Goal: Complete application form: Complete application form

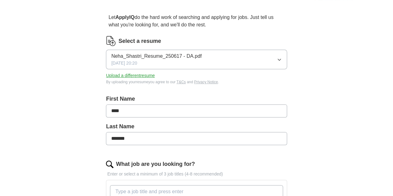
scroll to position [47, 0]
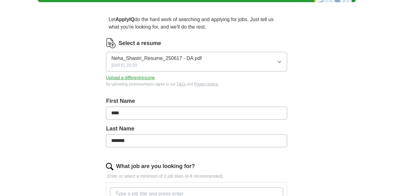
click at [155, 78] on button "Upload a different resume" at bounding box center [130, 78] width 49 height 7
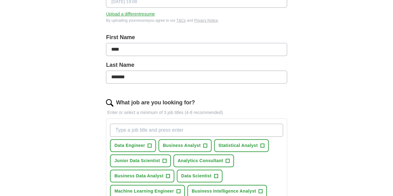
scroll to position [144, 0]
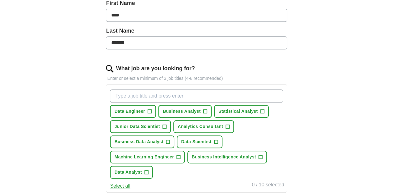
click at [207, 109] on span "+" at bounding box center [205, 111] width 4 height 5
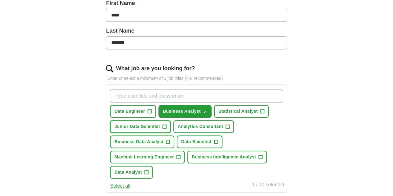
click at [160, 124] on span "Junior Data Scientist" at bounding box center [137, 126] width 46 height 7
click at [163, 141] on span "Business Data Analyst" at bounding box center [138, 142] width 49 height 7
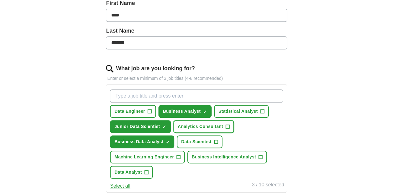
click at [175, 133] on button "Analytics Consultant +" at bounding box center [203, 126] width 61 height 13
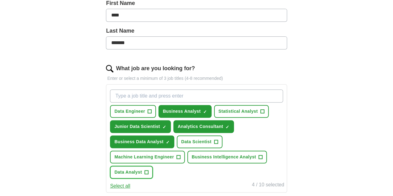
click at [142, 171] on span "Data Analyst" at bounding box center [128, 172] width 28 height 7
click at [189, 163] on button "Business Intelligence Analyst +" at bounding box center [226, 157] width 79 height 13
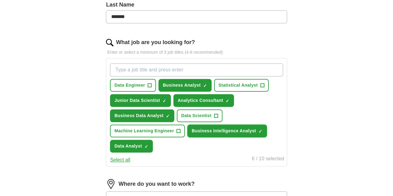
scroll to position [247, 0]
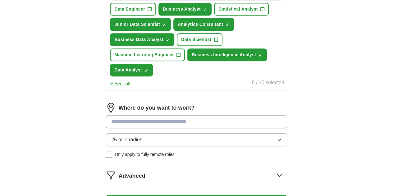
click at [152, 122] on input at bounding box center [196, 121] width 181 height 13
click at [146, 141] on div "Where do you want to work? 25 mile radius Only apply to fully remote roles" at bounding box center [196, 133] width 181 height 60
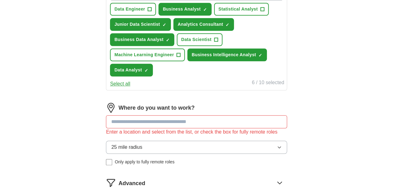
click at [142, 151] on span "25 mile radius" at bounding box center [126, 146] width 31 height 7
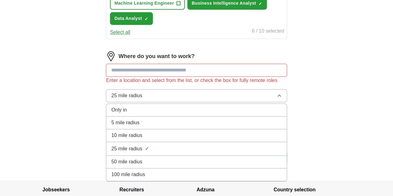
scroll to position [298, 0]
click at [137, 178] on span "100 mile radius" at bounding box center [128, 173] width 34 height 7
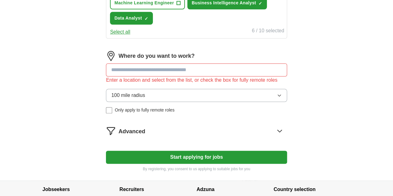
click at [153, 65] on input at bounding box center [196, 69] width 181 height 13
type input "******"
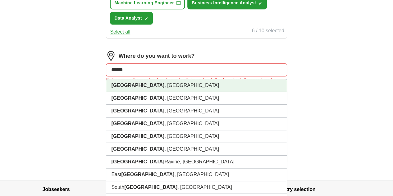
click at [159, 83] on li "[GEOGRAPHIC_DATA] , [GEOGRAPHIC_DATA]" at bounding box center [196, 85] width 180 height 13
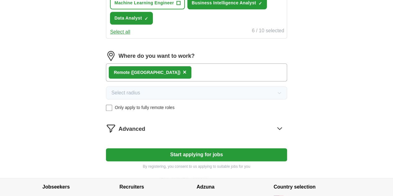
click at [151, 155] on button "Start applying for jobs" at bounding box center [196, 154] width 181 height 13
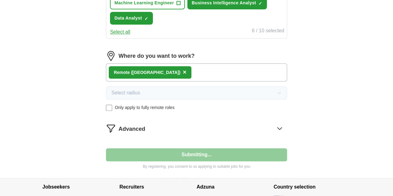
select select "**"
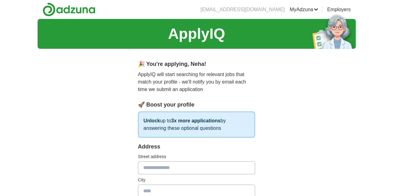
scroll to position [83, 0]
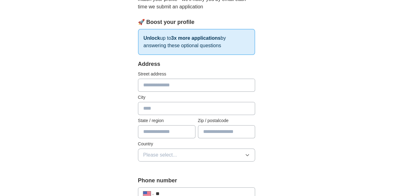
click at [143, 84] on input "text" at bounding box center [196, 85] width 117 height 13
type input "**********"
type input "******"
type input "**"
type input "*****"
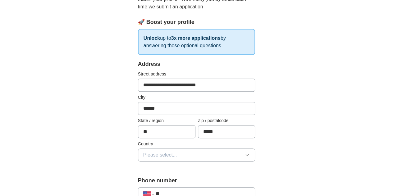
scroll to position [134, 0]
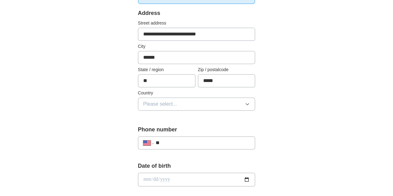
click at [175, 102] on button "Please select..." at bounding box center [196, 104] width 117 height 13
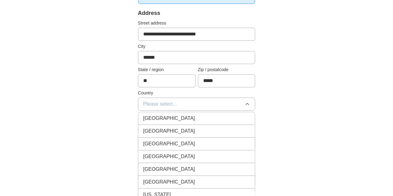
click at [153, 130] on span "[GEOGRAPHIC_DATA]" at bounding box center [169, 130] width 52 height 7
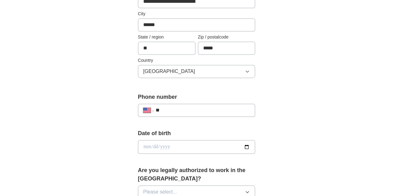
scroll to position [166, 0]
click at [157, 107] on input "**" at bounding box center [203, 109] width 94 height 7
type input "**"
select select "**"
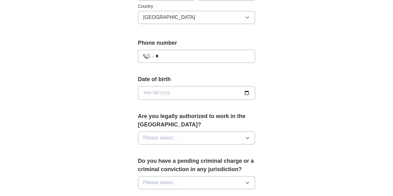
type input "*"
click at [173, 131] on button "Please select..." at bounding box center [196, 137] width 117 height 13
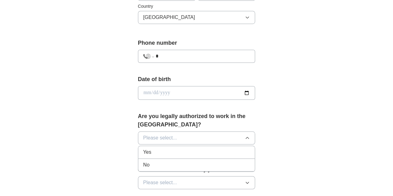
click at [161, 147] on li "Yes" at bounding box center [196, 152] width 117 height 13
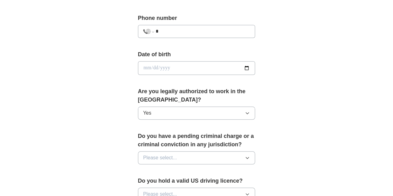
scroll to position [269, 0]
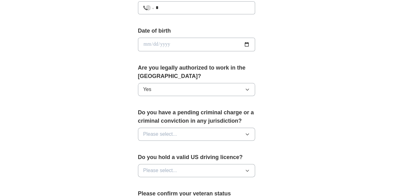
click at [159, 130] on span "Please select..." at bounding box center [160, 133] width 34 height 7
click at [150, 157] on div "No" at bounding box center [196, 160] width 107 height 7
click at [152, 167] on span "Please select..." at bounding box center [160, 170] width 34 height 7
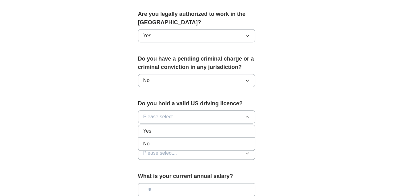
scroll to position [323, 0]
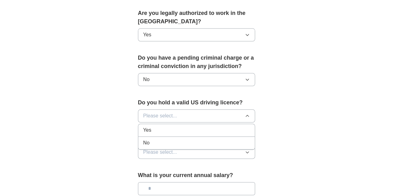
click at [202, 146] on button "Please select..." at bounding box center [196, 152] width 117 height 13
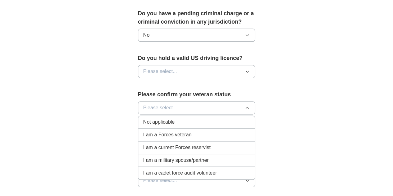
scroll to position [368, 0]
click at [214, 118] on div "Not applicable" at bounding box center [196, 121] width 107 height 7
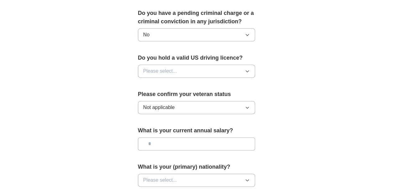
click at [188, 137] on input "text" at bounding box center [196, 143] width 117 height 13
click at [168, 65] on button "Please select..." at bounding box center [196, 71] width 117 height 13
click at [154, 92] on li "No" at bounding box center [196, 98] width 117 height 13
click at [152, 137] on input "text" at bounding box center [196, 143] width 117 height 13
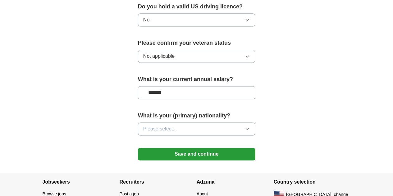
scroll to position [420, 0]
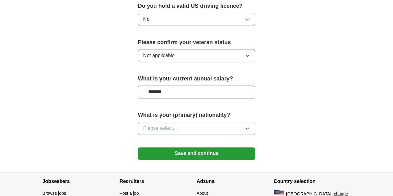
type input "*******"
click at [154, 125] on span "Please select..." at bounding box center [160, 128] width 34 height 7
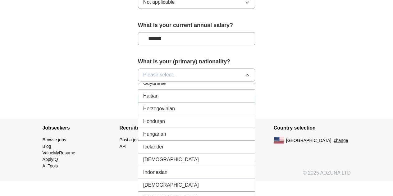
scroll to position [949, 0]
click at [153, 153] on li "[DEMOGRAPHIC_DATA]" at bounding box center [196, 159] width 117 height 13
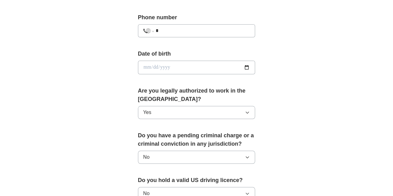
scroll to position [229, 0]
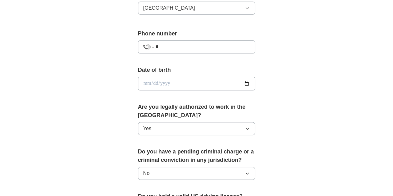
click at [181, 48] on input "*" at bounding box center [203, 46] width 94 height 7
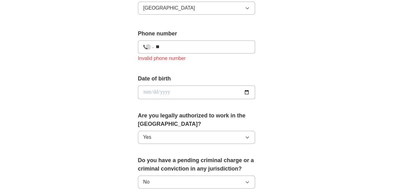
type input "*"
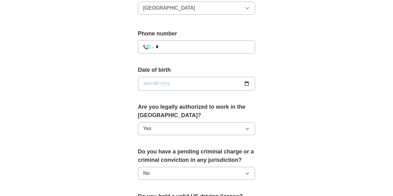
click at [143, 44] on select "**********" at bounding box center [148, 46] width 11 height 7
select select "**"
click at [143, 43] on select "**********" at bounding box center [148, 46] width 11 height 7
type input "**********"
click at [255, 84] on input "date" at bounding box center [196, 84] width 117 height 14
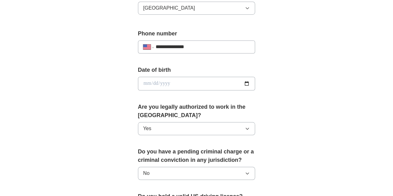
click at [151, 79] on input "date" at bounding box center [196, 84] width 117 height 14
click at [138, 80] on input "date" at bounding box center [196, 84] width 117 height 14
type input "**********"
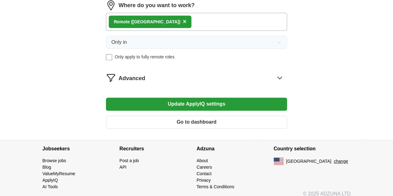
scroll to position [349, 0]
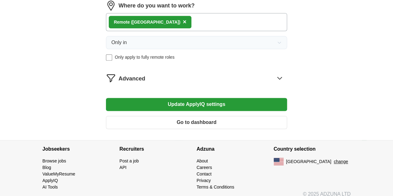
click at [202, 104] on button "Update ApplyIQ settings" at bounding box center [196, 104] width 181 height 13
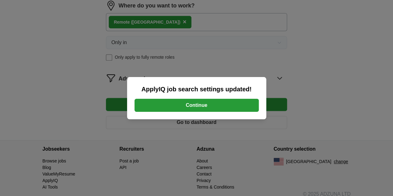
click at [202, 104] on button "Continue" at bounding box center [196, 105] width 124 height 13
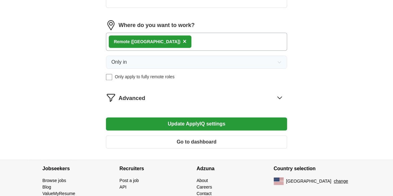
scroll to position [290, 0]
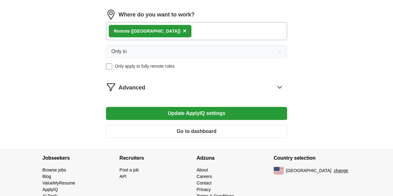
click at [215, 84] on div "Advanced" at bounding box center [202, 87] width 168 height 10
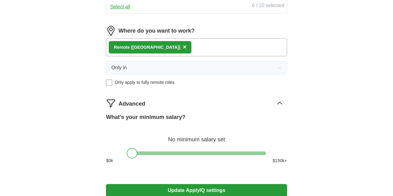
scroll to position [373, 0]
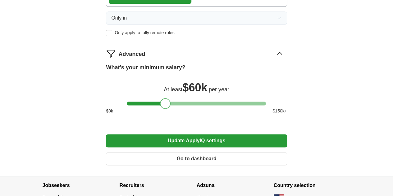
drag, startPoint x: 135, startPoint y: 101, endPoint x: 168, endPoint y: 102, distance: 32.6
click at [168, 102] on div at bounding box center [165, 103] width 11 height 11
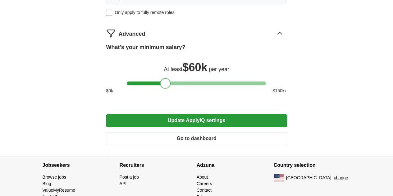
scroll to position [393, 0]
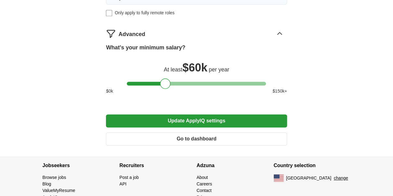
click at [204, 117] on button "Update ApplyIQ settings" at bounding box center [196, 120] width 181 height 13
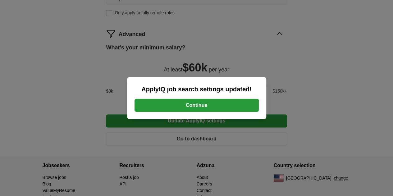
click at [203, 108] on button "Continue" at bounding box center [196, 105] width 124 height 13
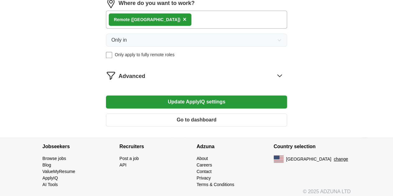
scroll to position [351, 0]
